Goal: Navigation & Orientation: Find specific page/section

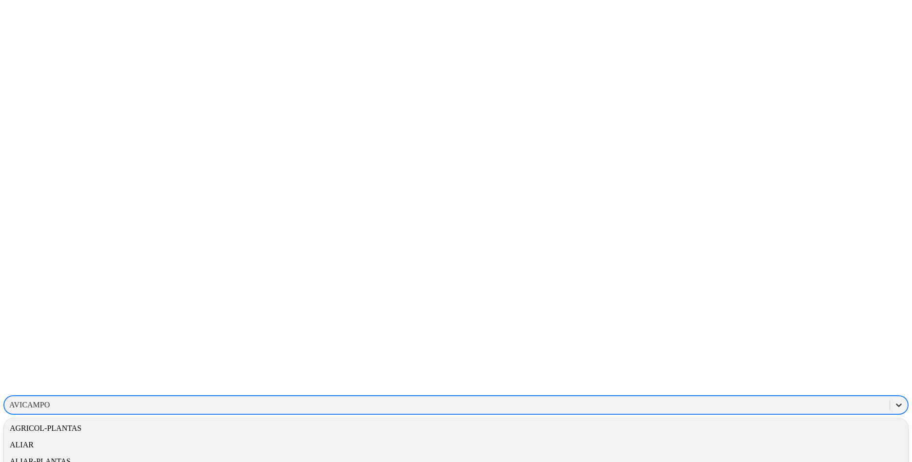
click at [894, 400] on icon at bounding box center [899, 405] width 10 height 10
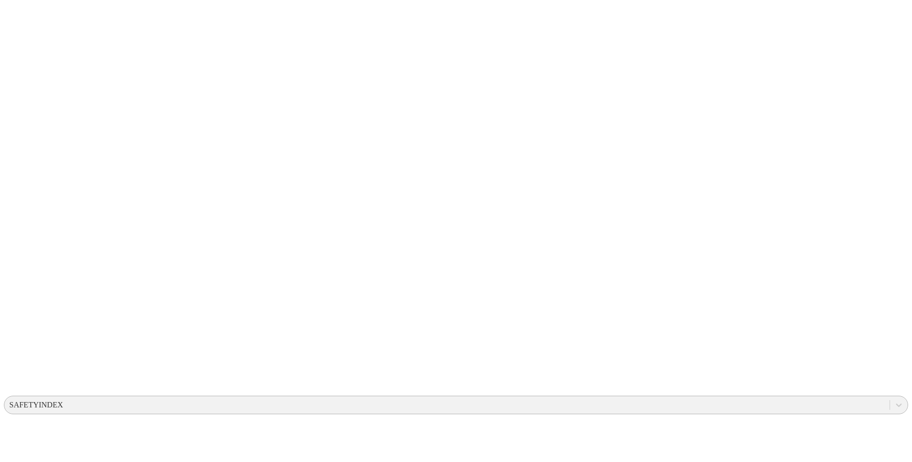
drag, startPoint x: 777, startPoint y: 144, endPoint x: 746, endPoint y: 19, distance: 128.5
click at [746, 398] on div "SAFETYINDEX" at bounding box center [446, 405] width 885 height 15
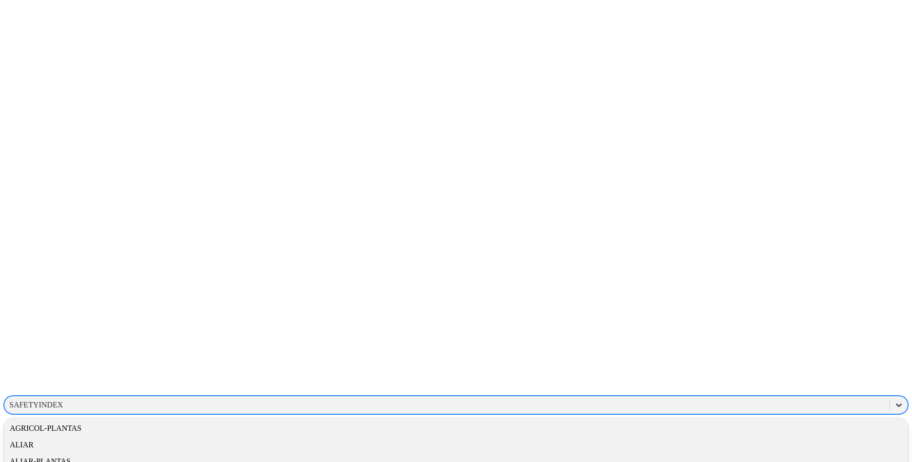
click at [896, 403] on icon at bounding box center [899, 404] width 6 height 3
